Goal: Browse casually

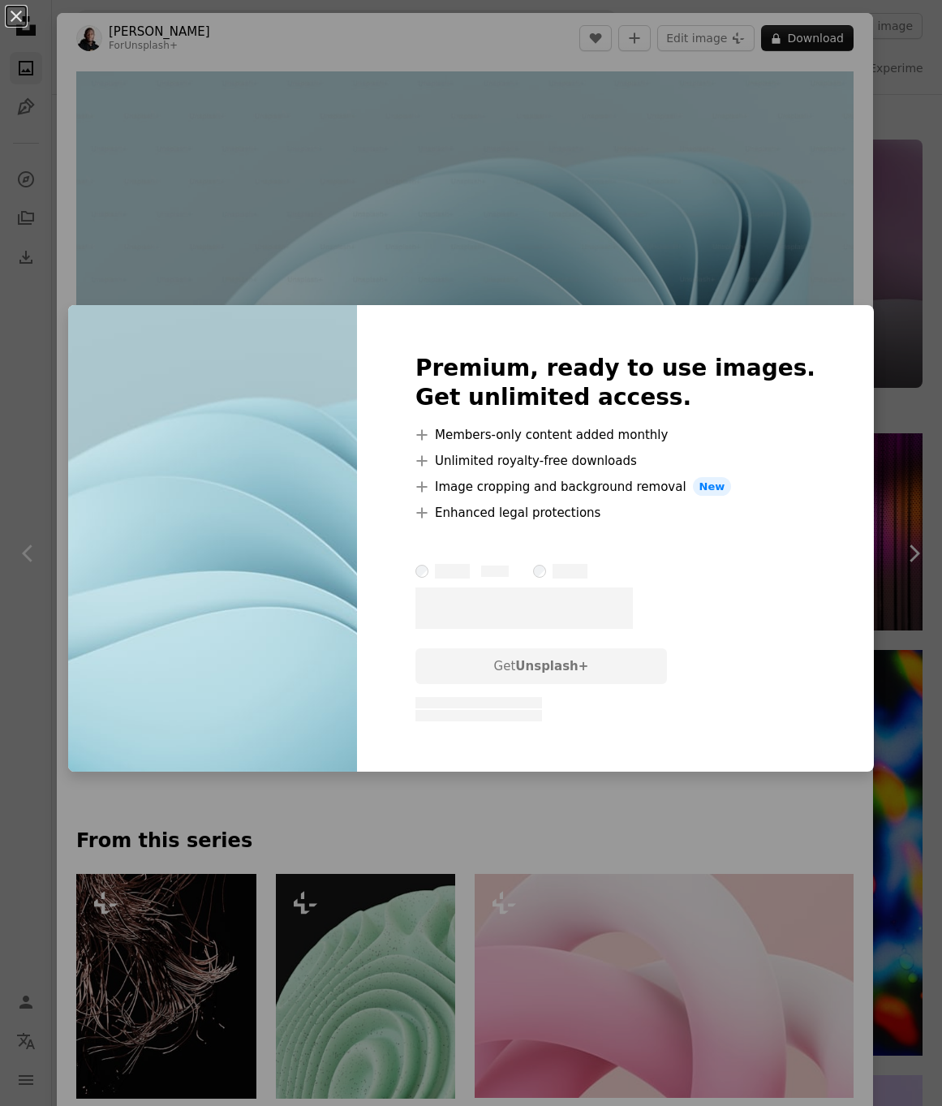
scroll to position [31816, 0]
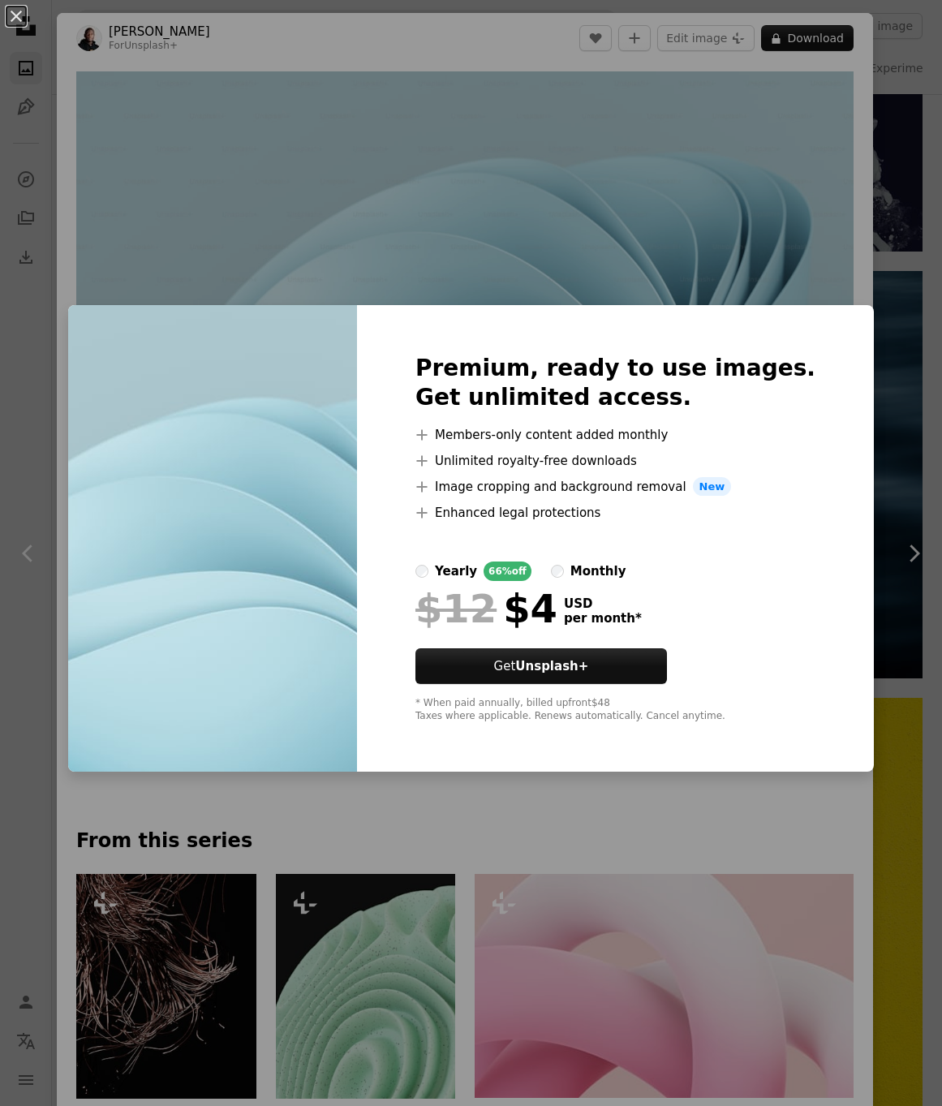
click at [636, 166] on div "An X shape Premium, ready to use images. Get unlimited access. A plus sign Memb…" at bounding box center [471, 553] width 942 height 1106
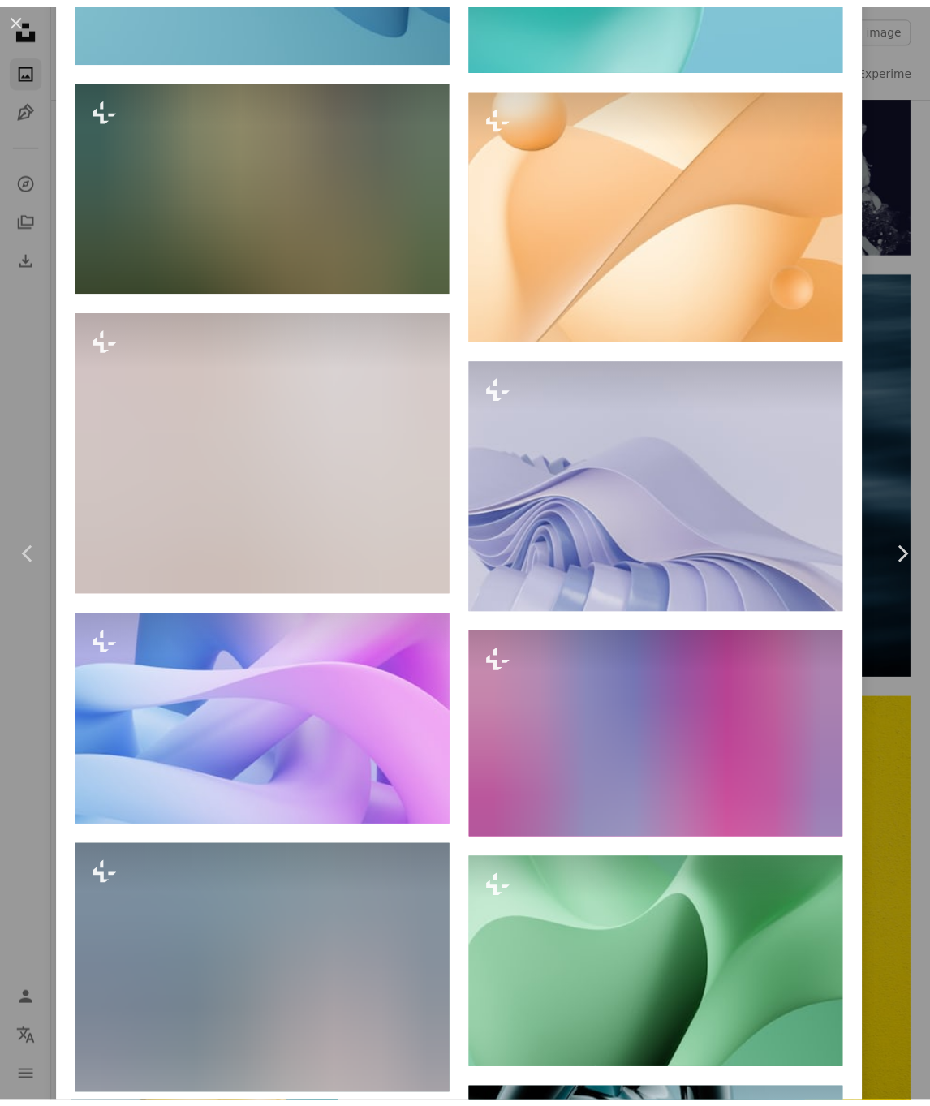
scroll to position [8917, 0]
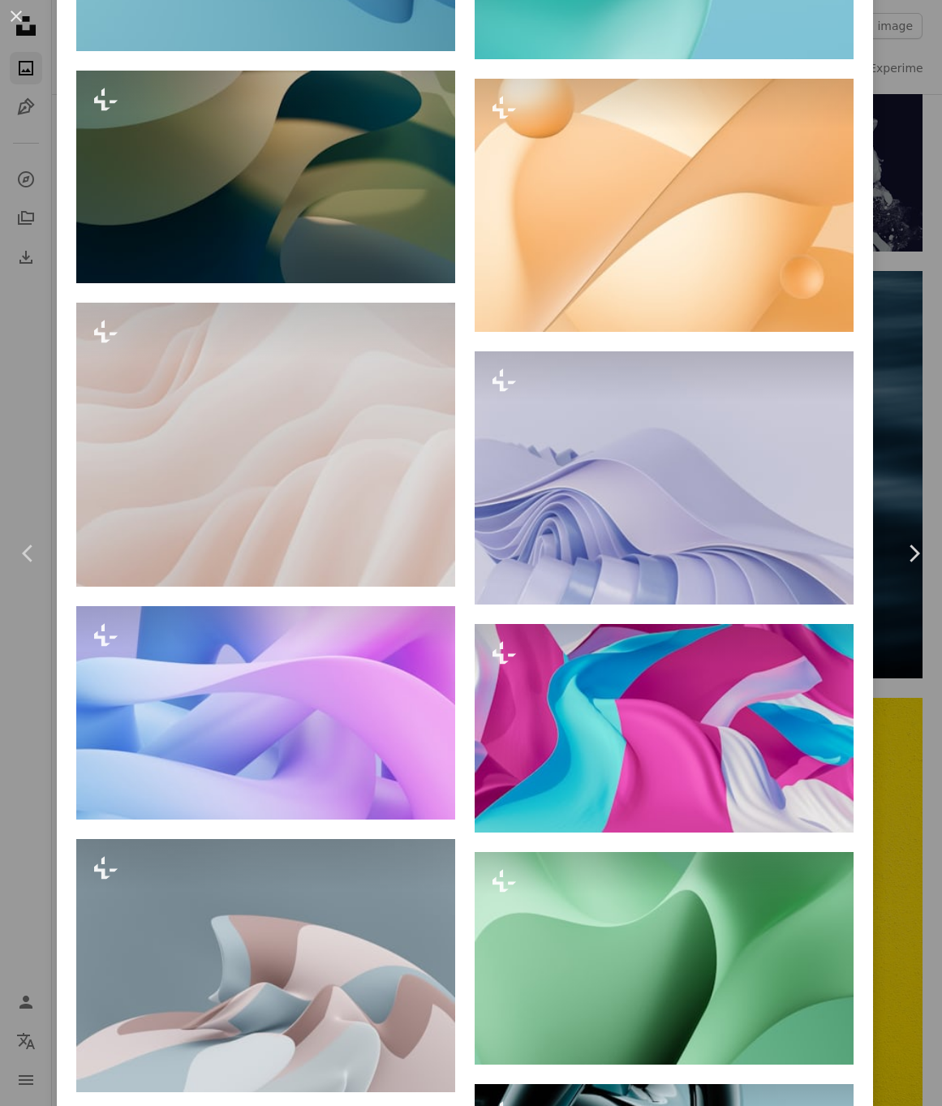
click at [873, 757] on div "An X shape Chevron left Chevron right [PERSON_NAME] For Unsplash+ A heart A plu…" at bounding box center [471, 553] width 942 height 1106
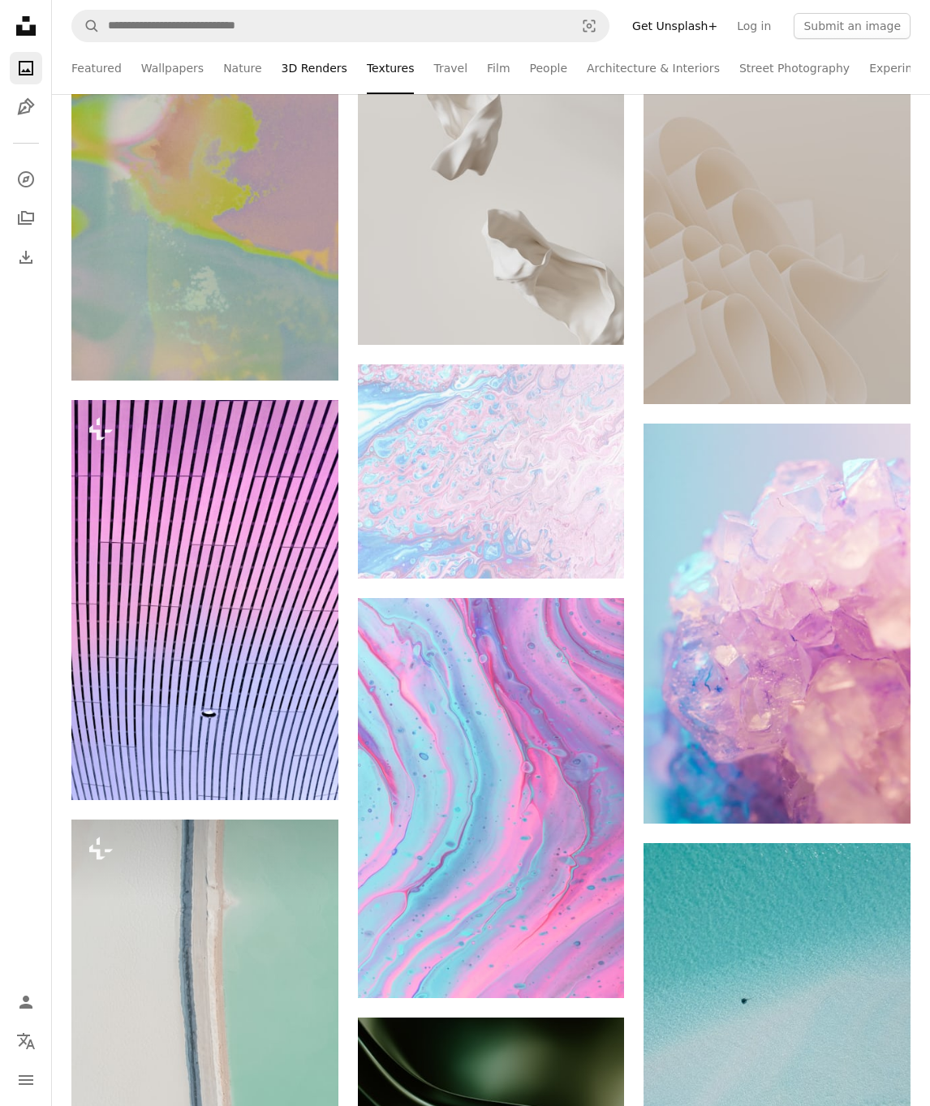
scroll to position [18496, 0]
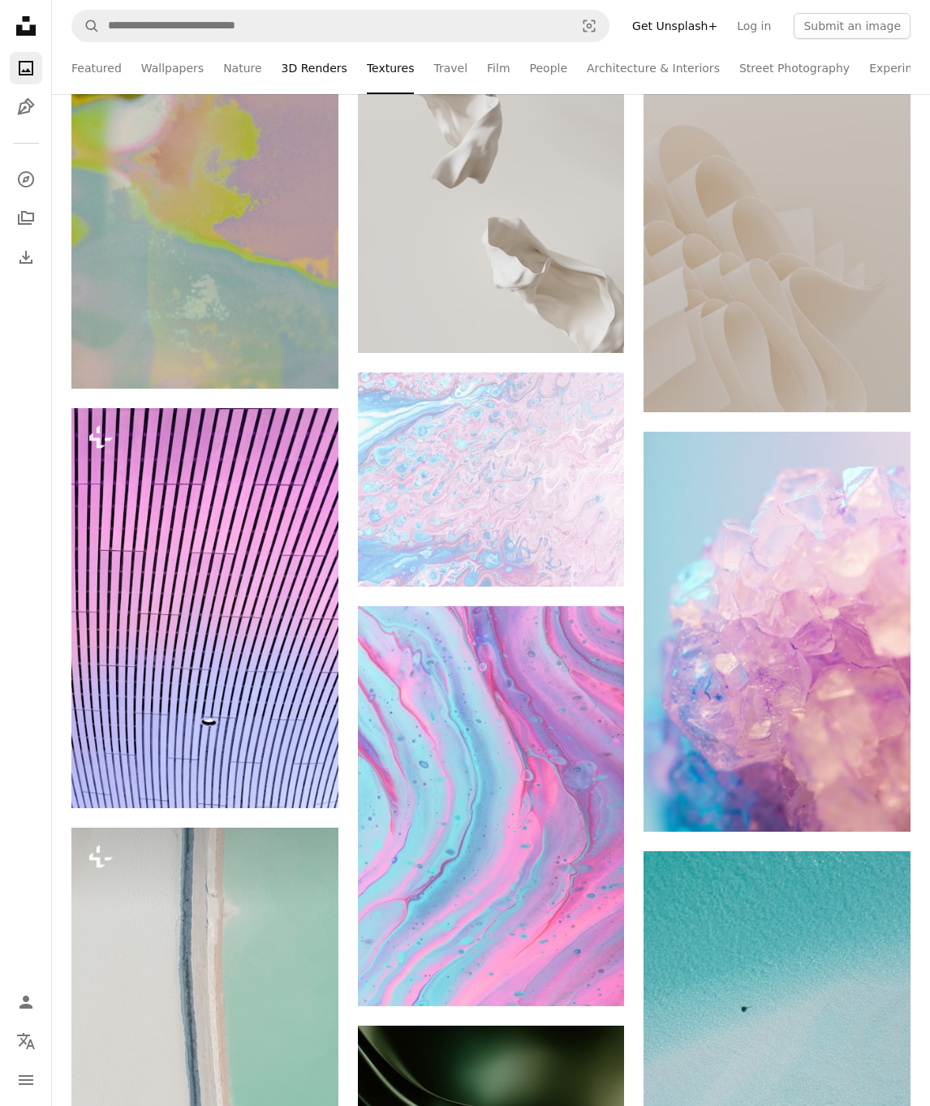
click at [318, 66] on link "3D Renders" at bounding box center [315, 68] width 66 height 52
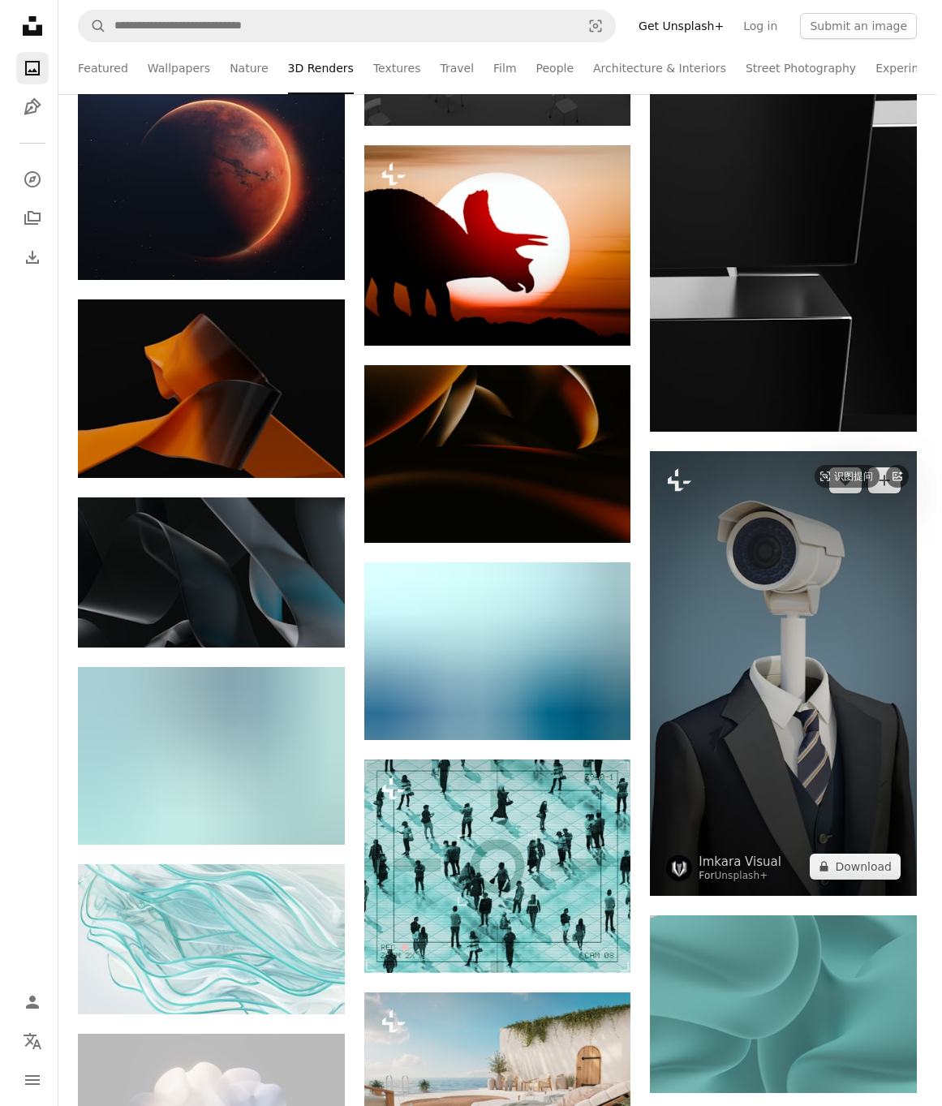
scroll to position [22325, 0]
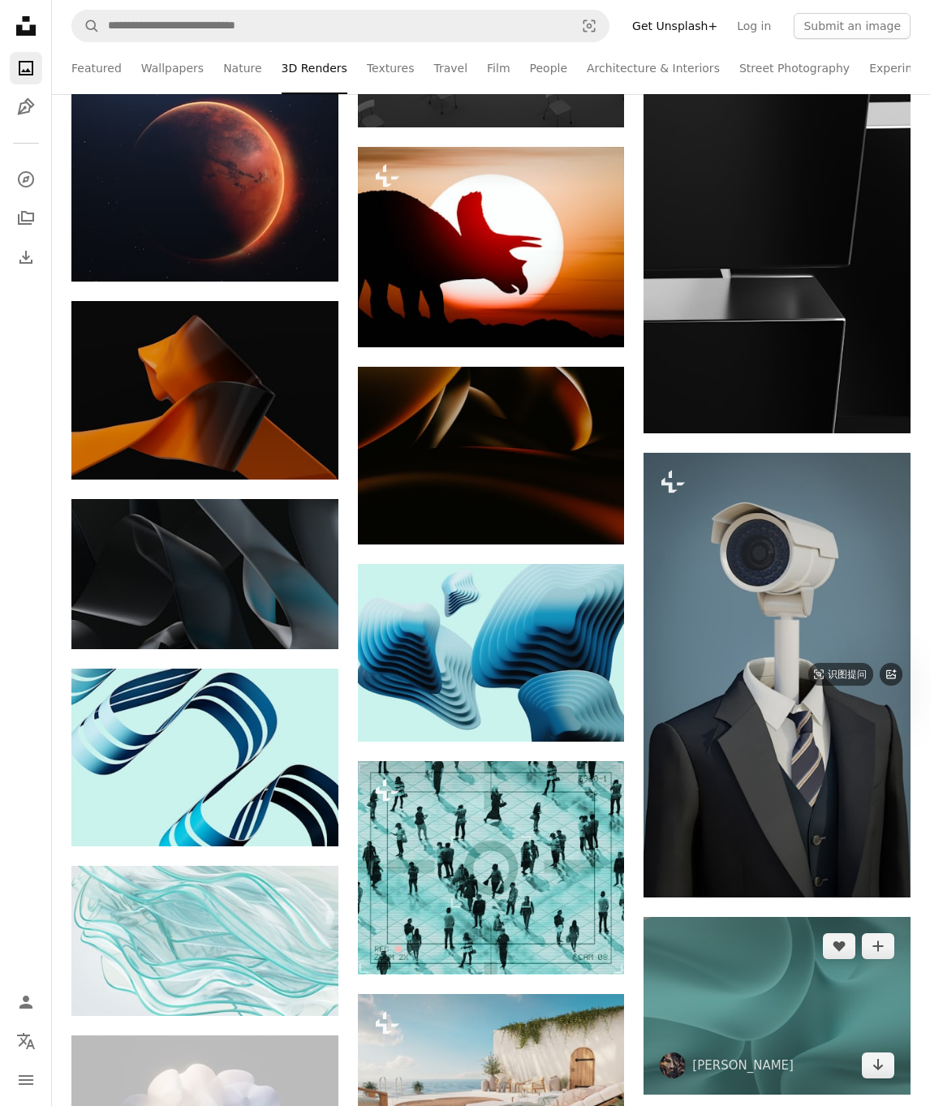
click at [800, 917] on img at bounding box center [777, 1006] width 267 height 178
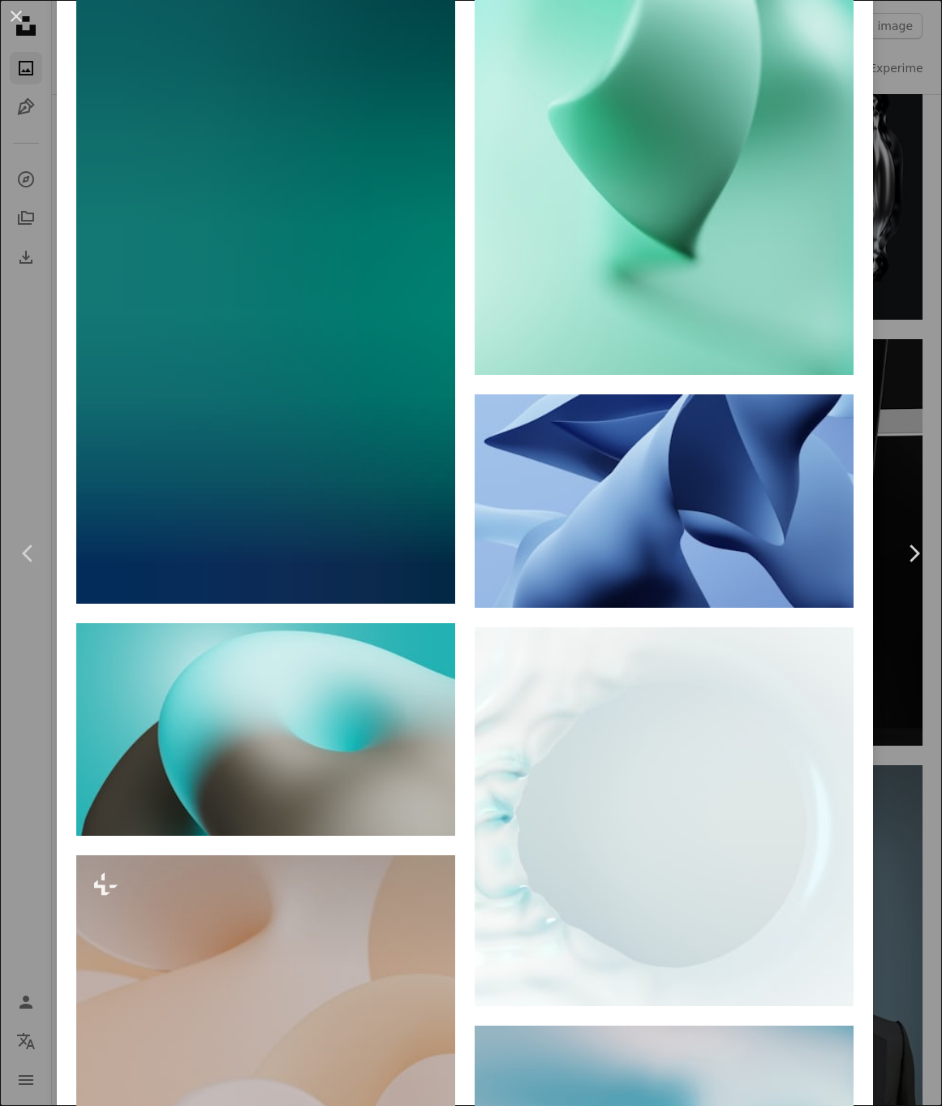
scroll to position [30987, 0]
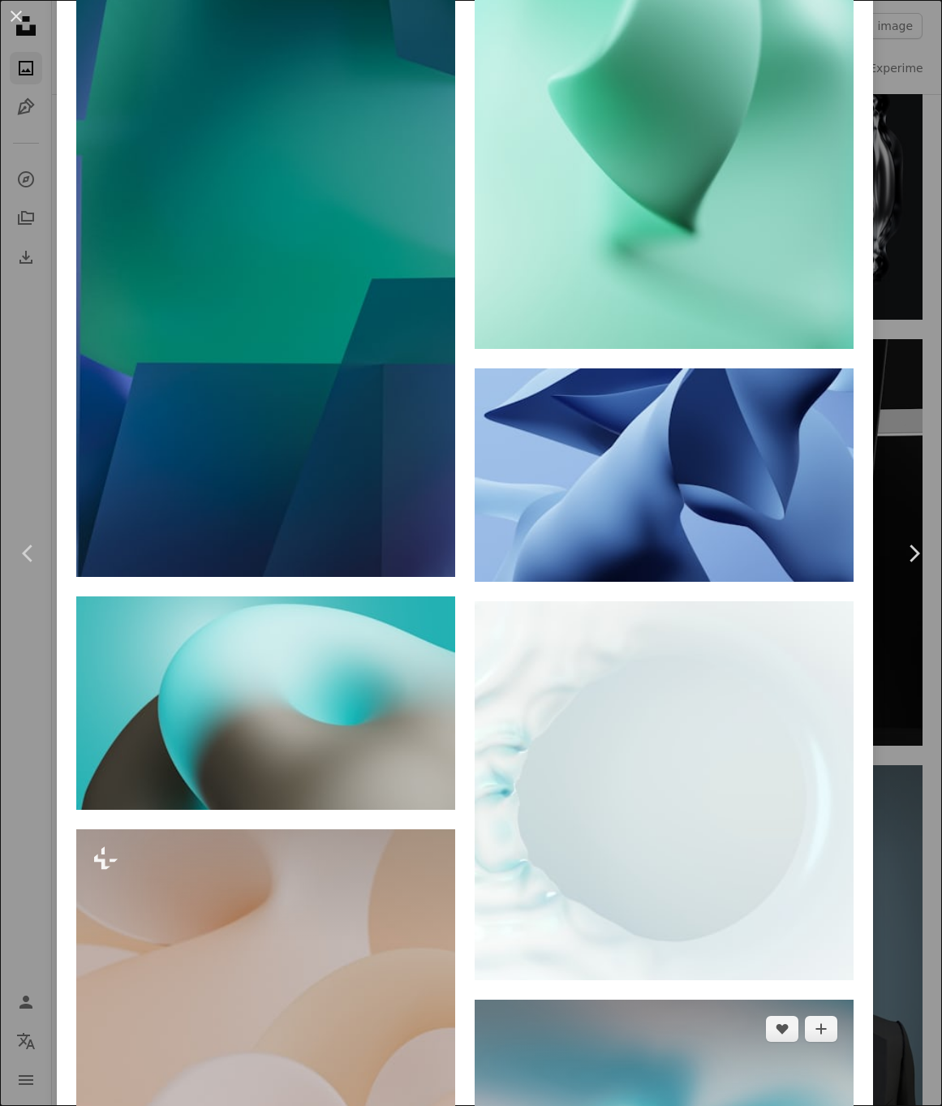
click at [611, 1000] on img at bounding box center [664, 1112] width 379 height 225
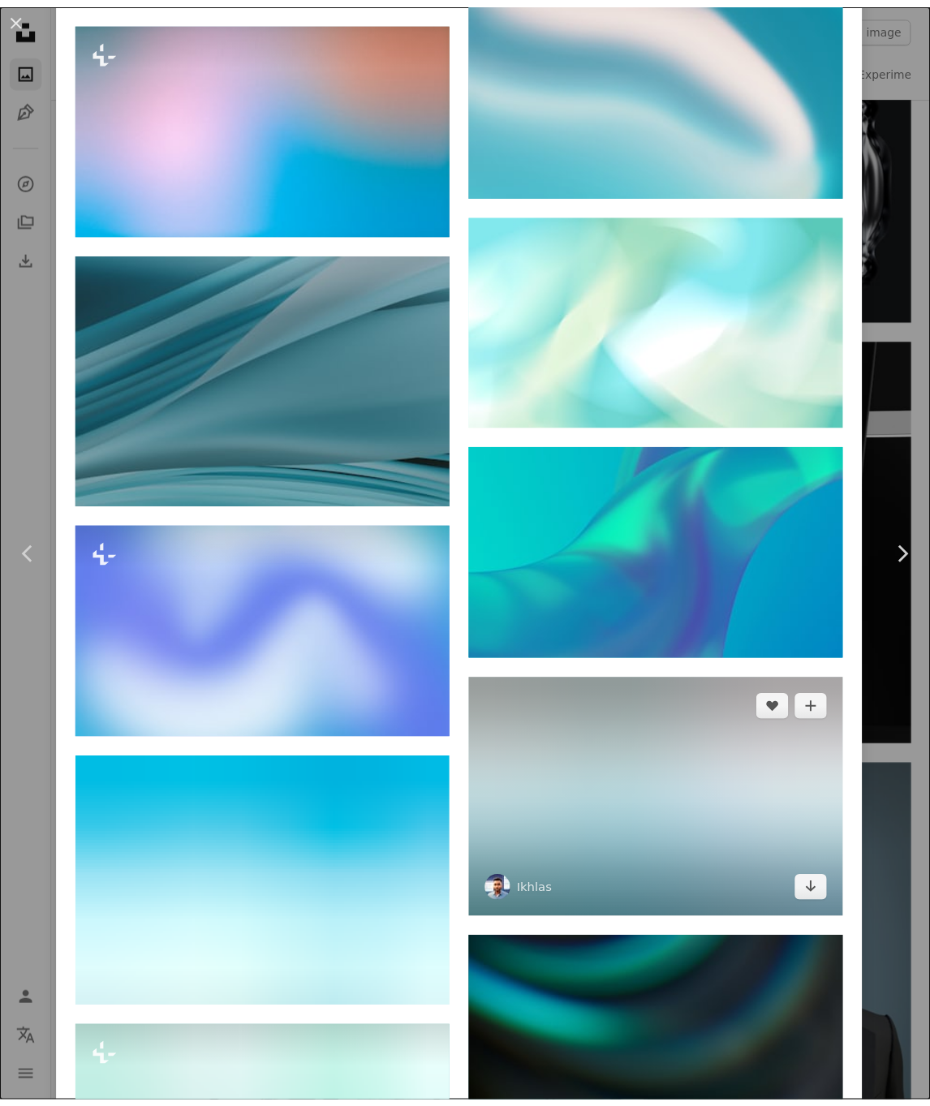
scroll to position [1799, 0]
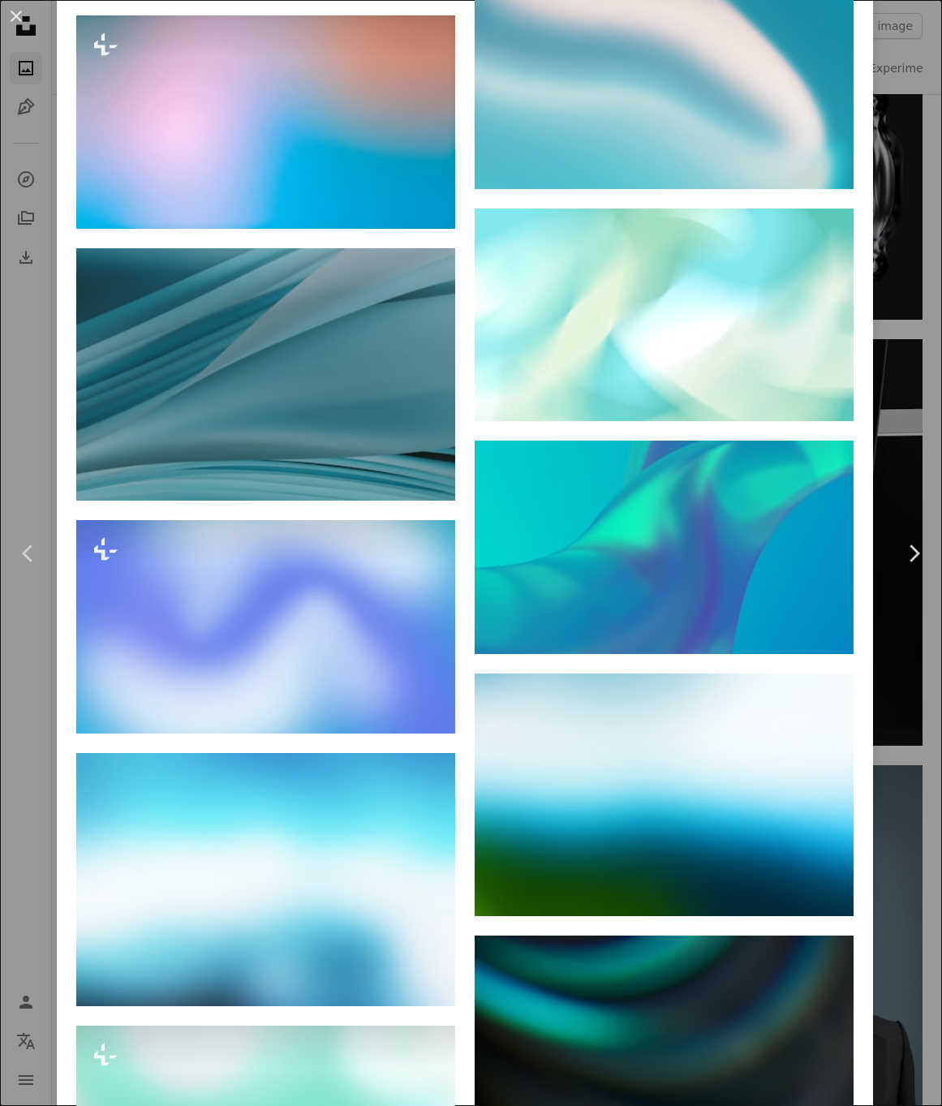
click at [30, 328] on div "An X shape Chevron left Chevron right [PERSON_NAME] jundana zakyjundanaphotos A…" at bounding box center [471, 553] width 942 height 1106
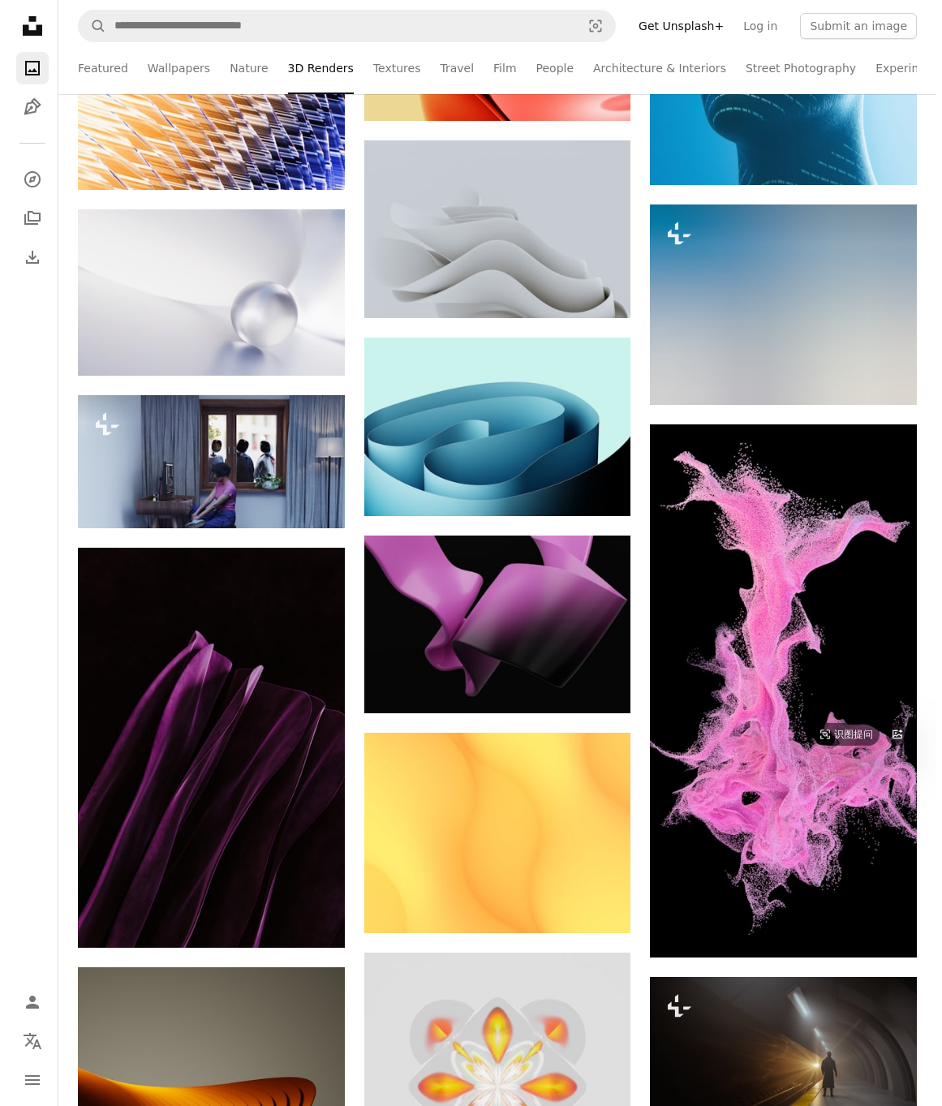
scroll to position [25365, 0]
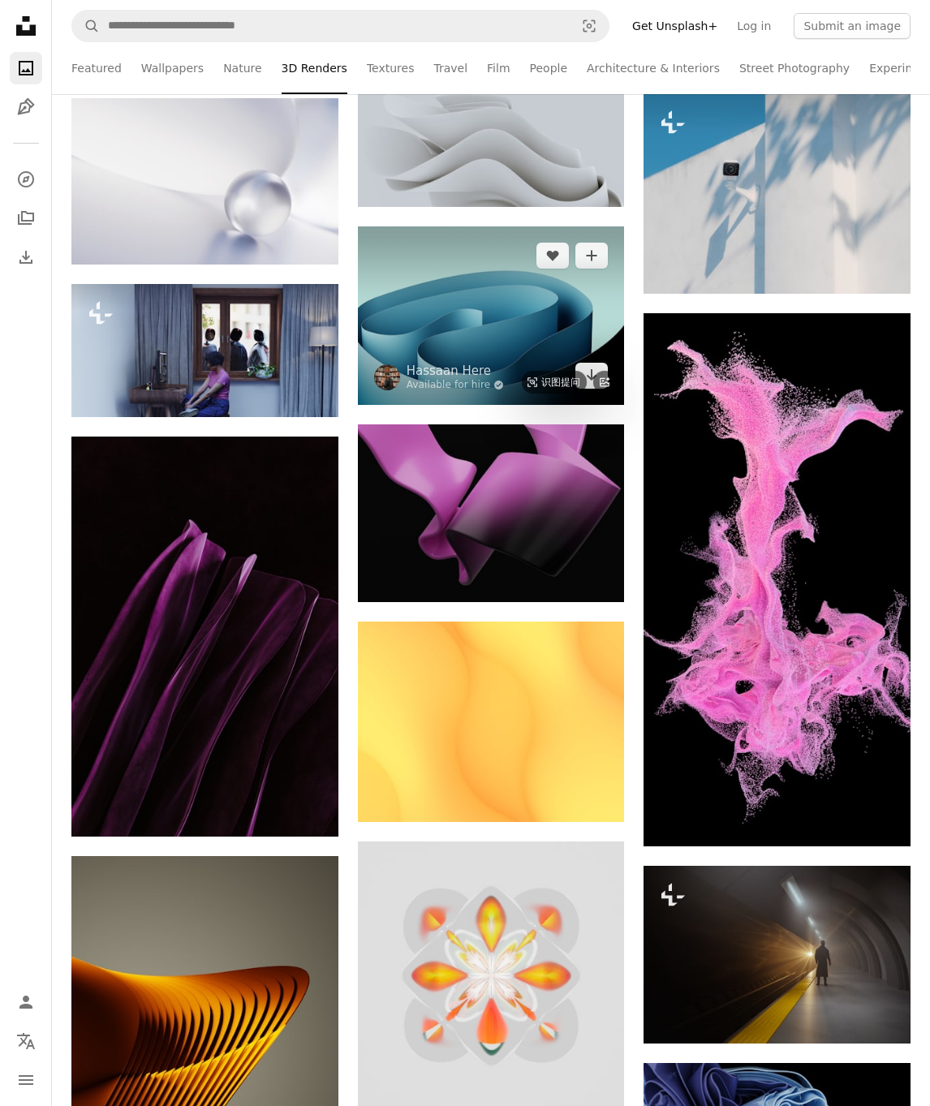
click at [450, 300] on img at bounding box center [491, 315] width 267 height 178
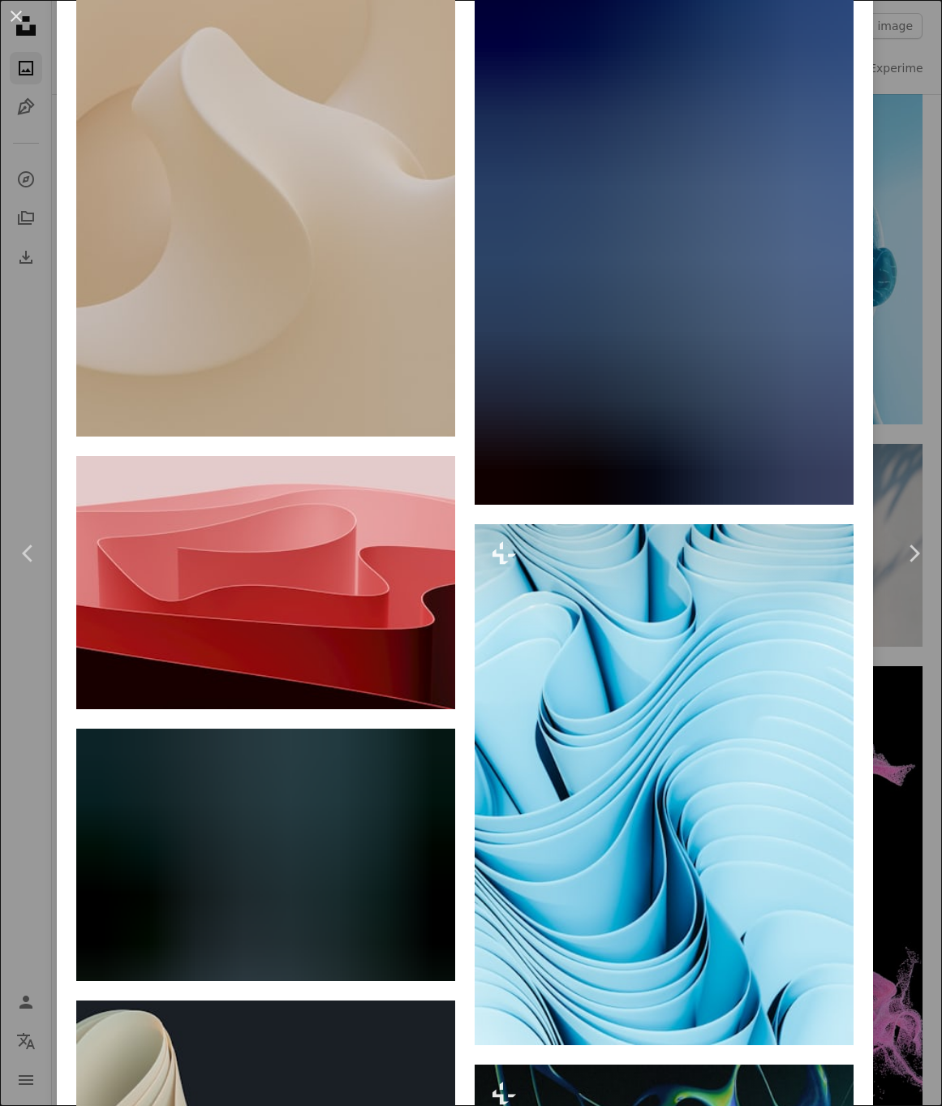
scroll to position [32040, 0]
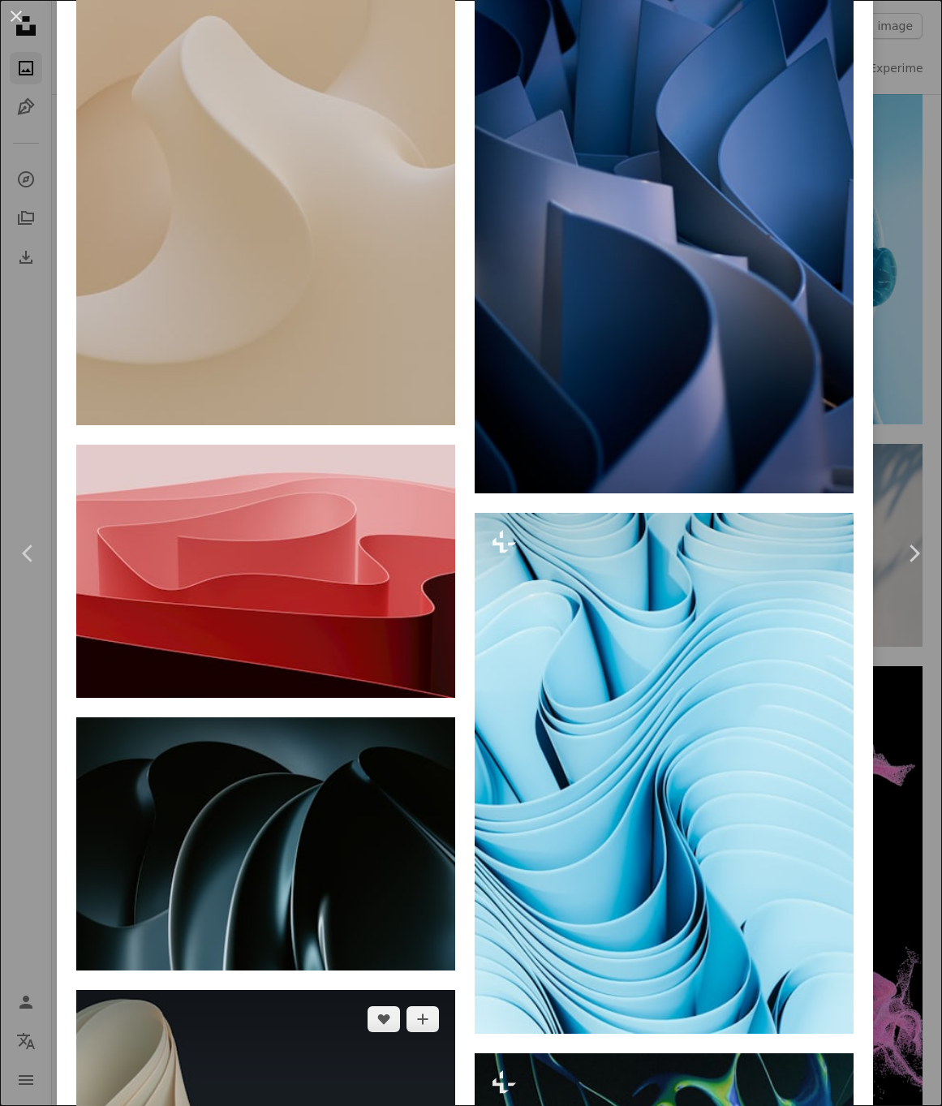
click at [245, 990] on img at bounding box center [265, 1096] width 379 height 213
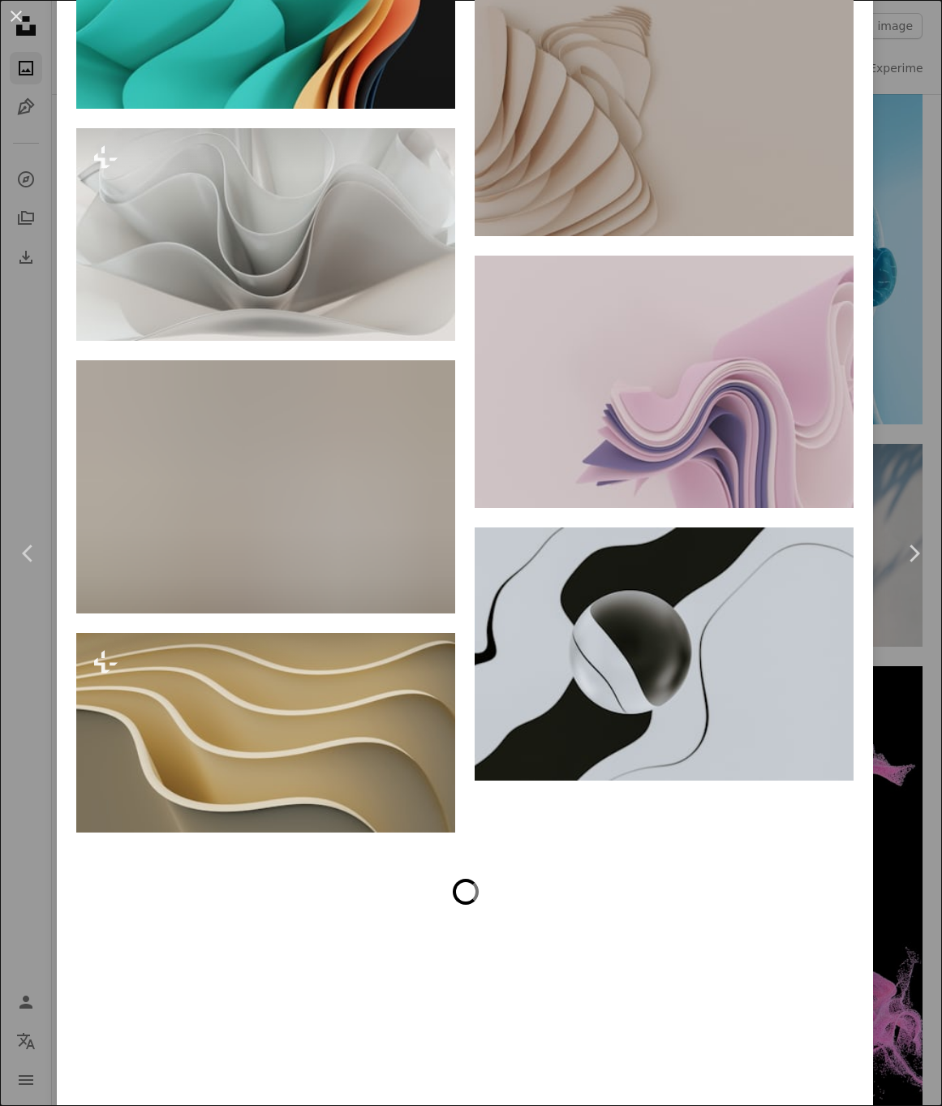
scroll to position [6246, 0]
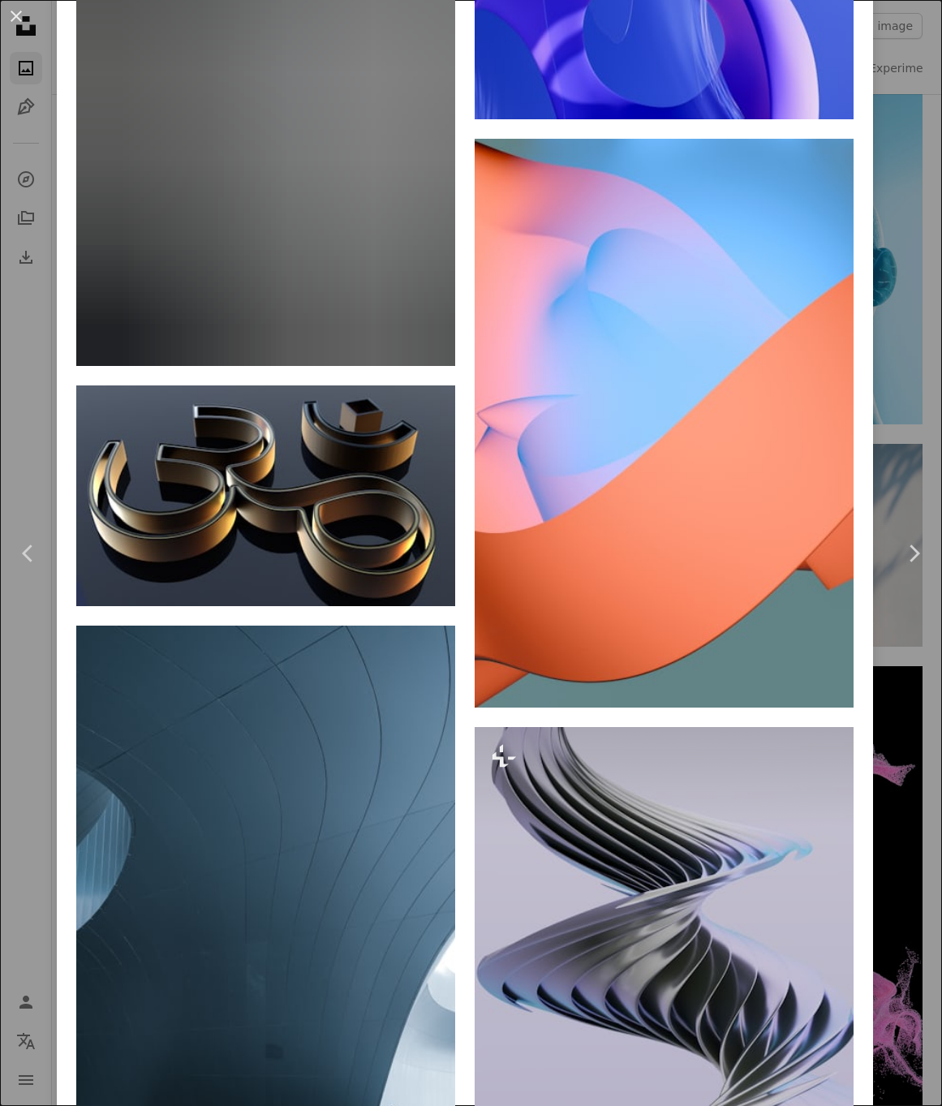
scroll to position [41691, 0]
